Goal: Task Accomplishment & Management: Use online tool/utility

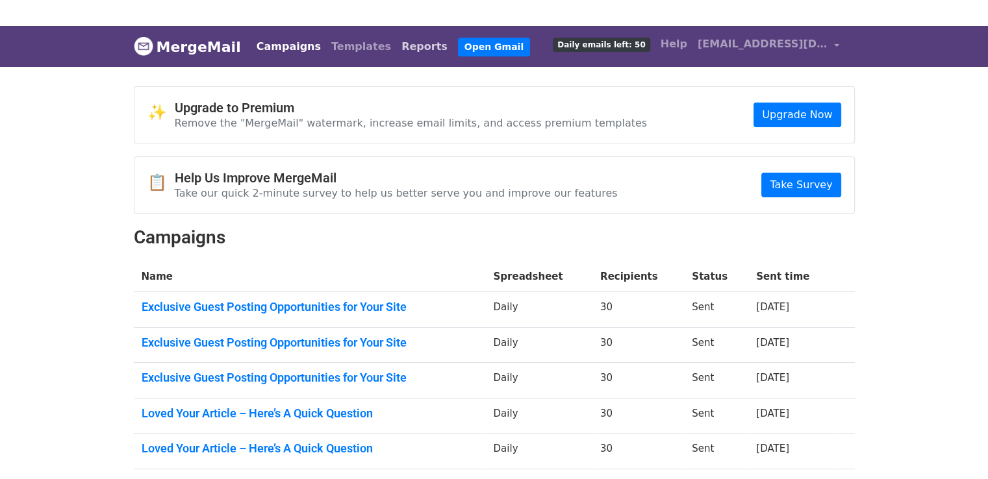
click at [396, 47] on link "Reports" at bounding box center [424, 47] width 57 height 26
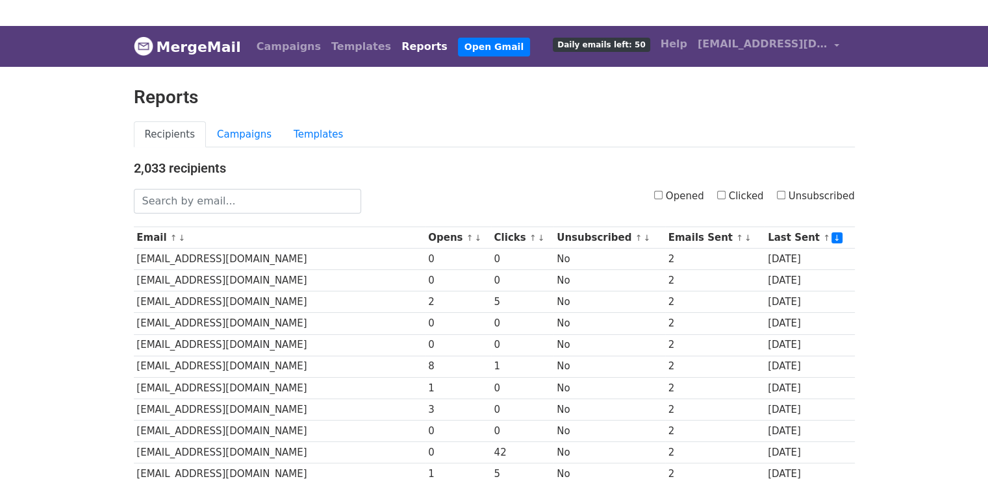
click at [730, 189] on label "Clicked" at bounding box center [740, 196] width 47 height 15
click at [726, 191] on input "Clicked" at bounding box center [721, 195] width 8 height 8
checkbox input "true"
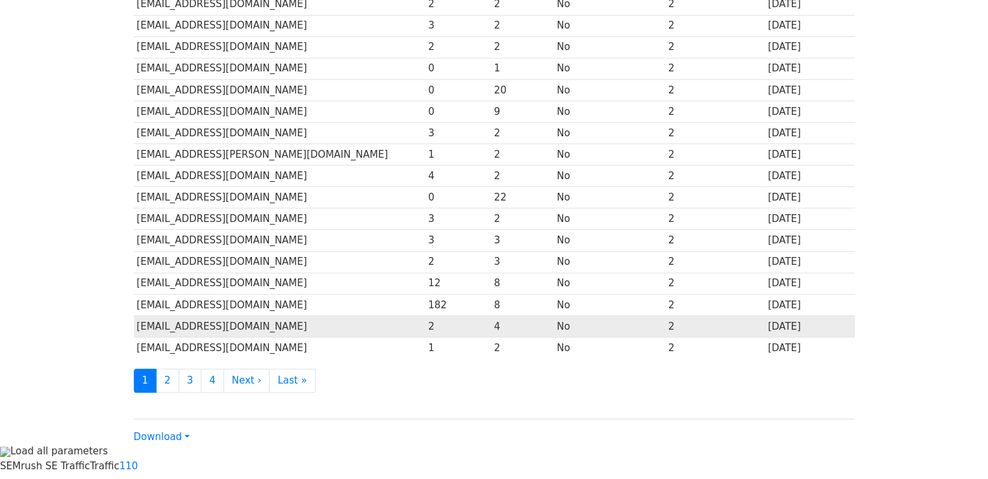
scroll to position [574, 0]
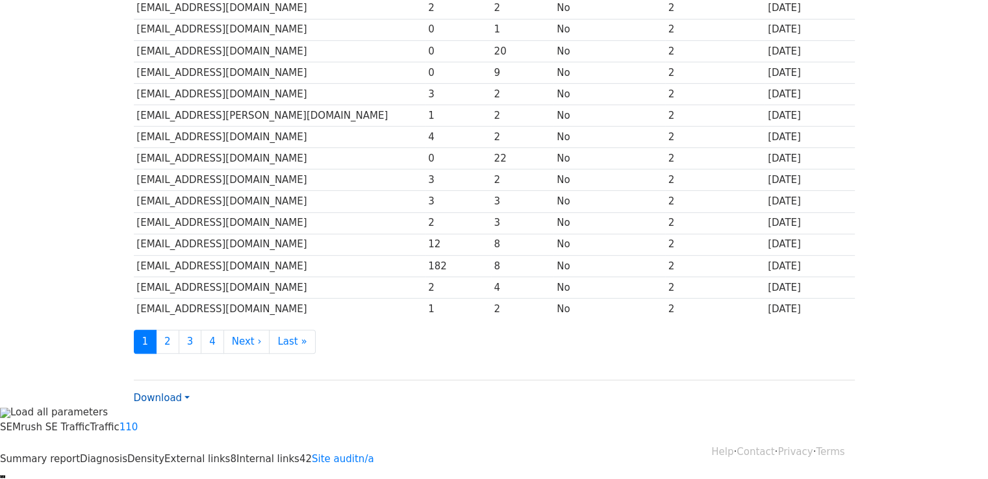
click at [159, 392] on link "Download" at bounding box center [162, 398] width 56 height 12
click at [159, 413] on link "CSV" at bounding box center [185, 423] width 103 height 21
